Goal: Task Accomplishment & Management: Manage account settings

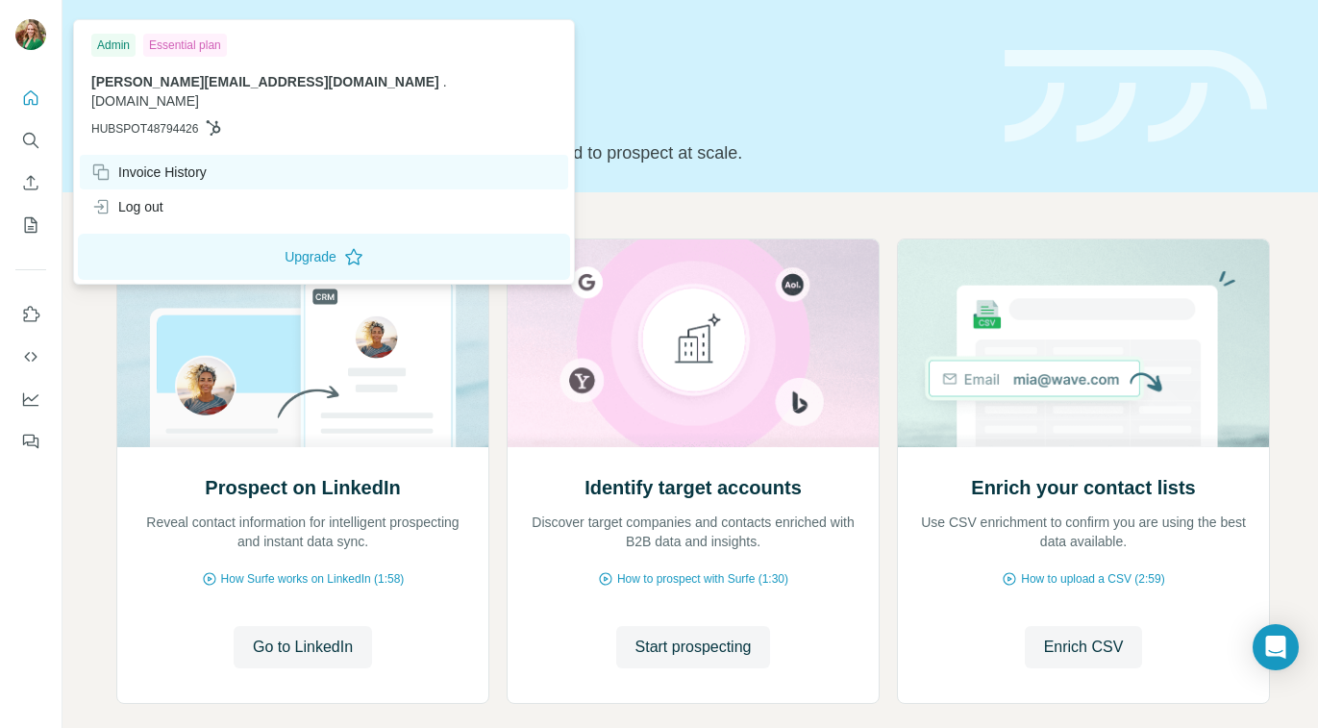
click at [156, 162] on div "Invoice History" at bounding box center [148, 171] width 115 height 19
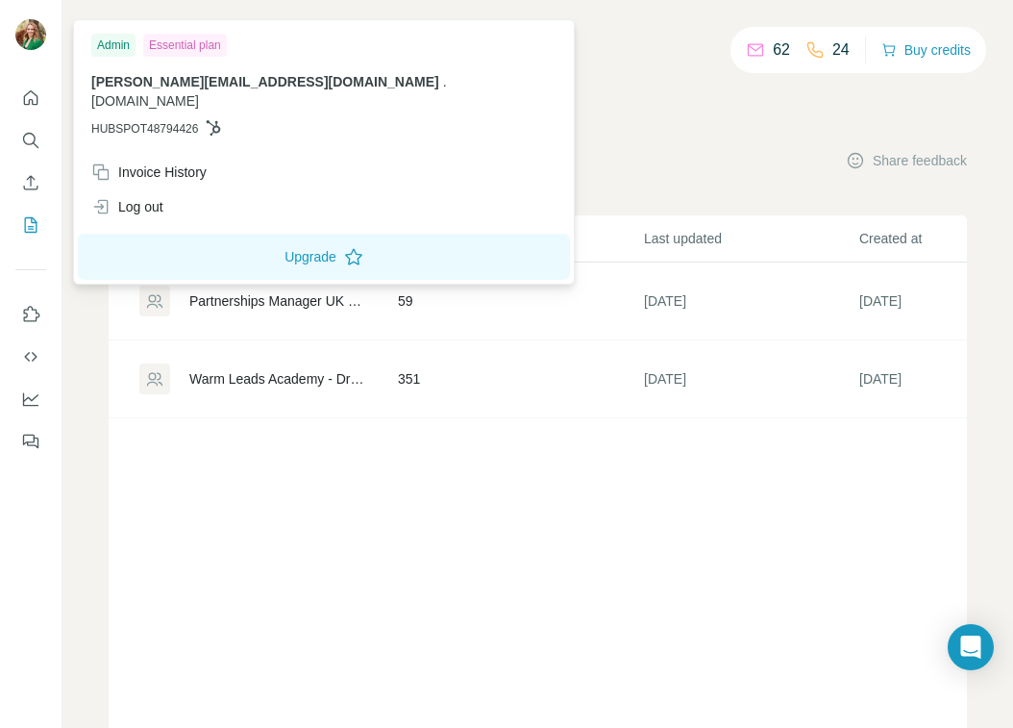
click at [24, 27] on img at bounding box center [30, 34] width 31 height 31
click at [180, 44] on div "Essential plan" at bounding box center [185, 45] width 84 height 23
click at [230, 238] on button "Upgrade" at bounding box center [324, 257] width 492 height 46
